Goal: Entertainment & Leisure: Consume media (video, audio)

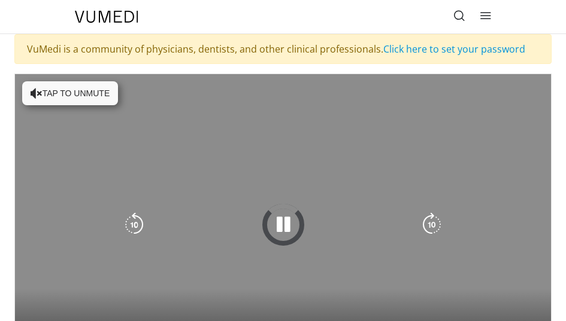
click at [83, 98] on button "Tap to unmute" at bounding box center [70, 93] width 96 height 24
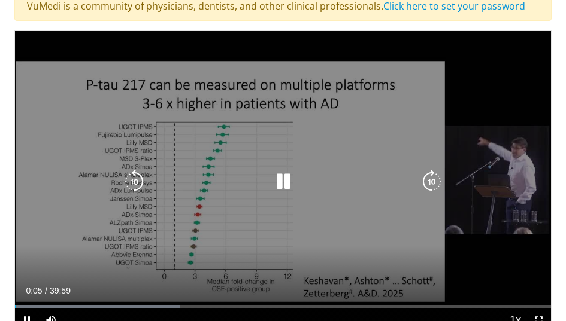
scroll to position [47, 0]
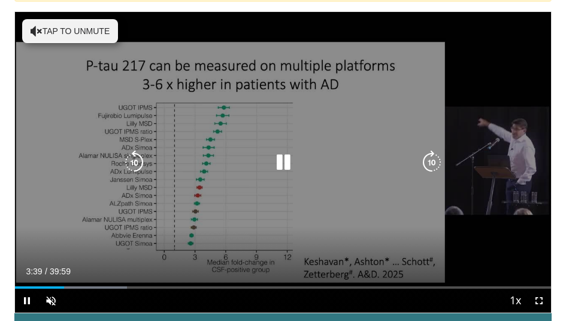
scroll to position [61, 0]
